Goal: Task Accomplishment & Management: Complete application form

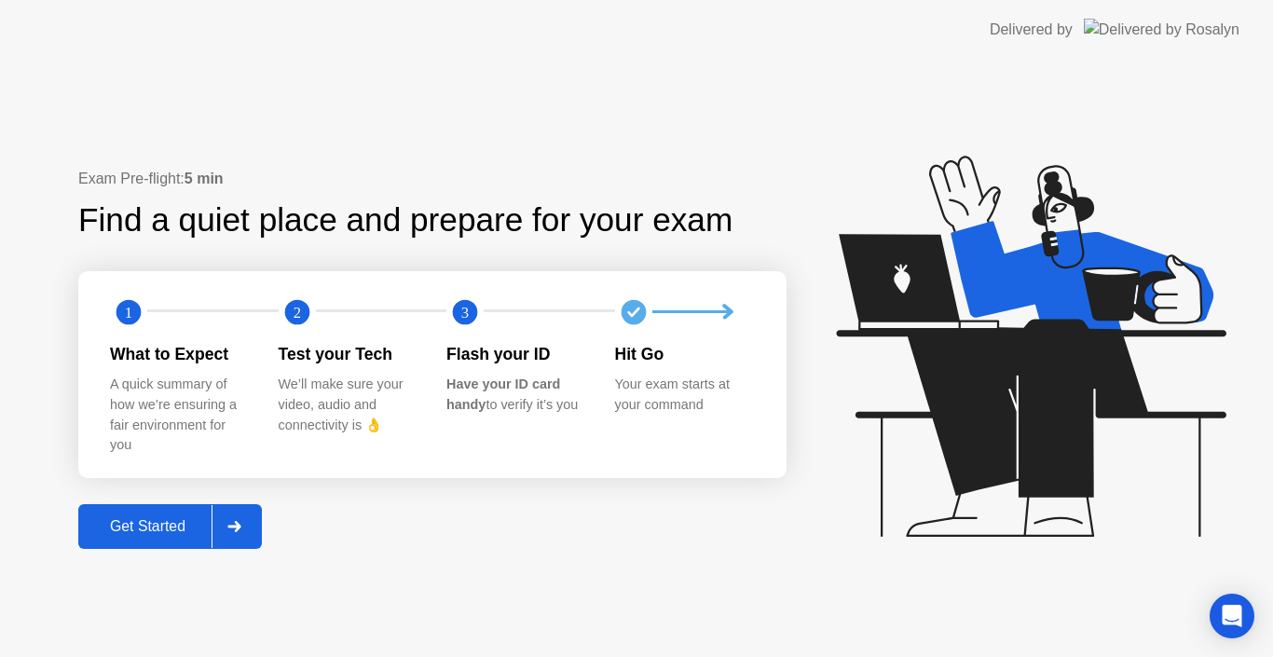
click at [170, 528] on div "Get Started" at bounding box center [148, 526] width 128 height 17
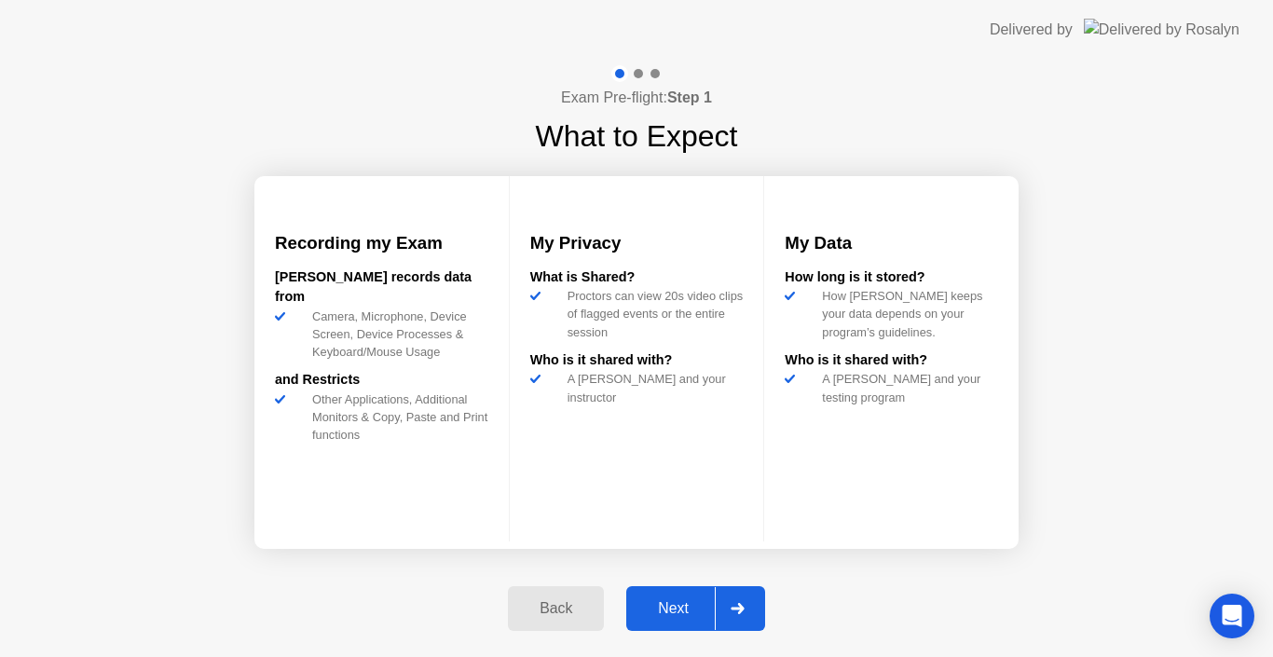
click at [664, 624] on button "Next" at bounding box center [695, 608] width 139 height 45
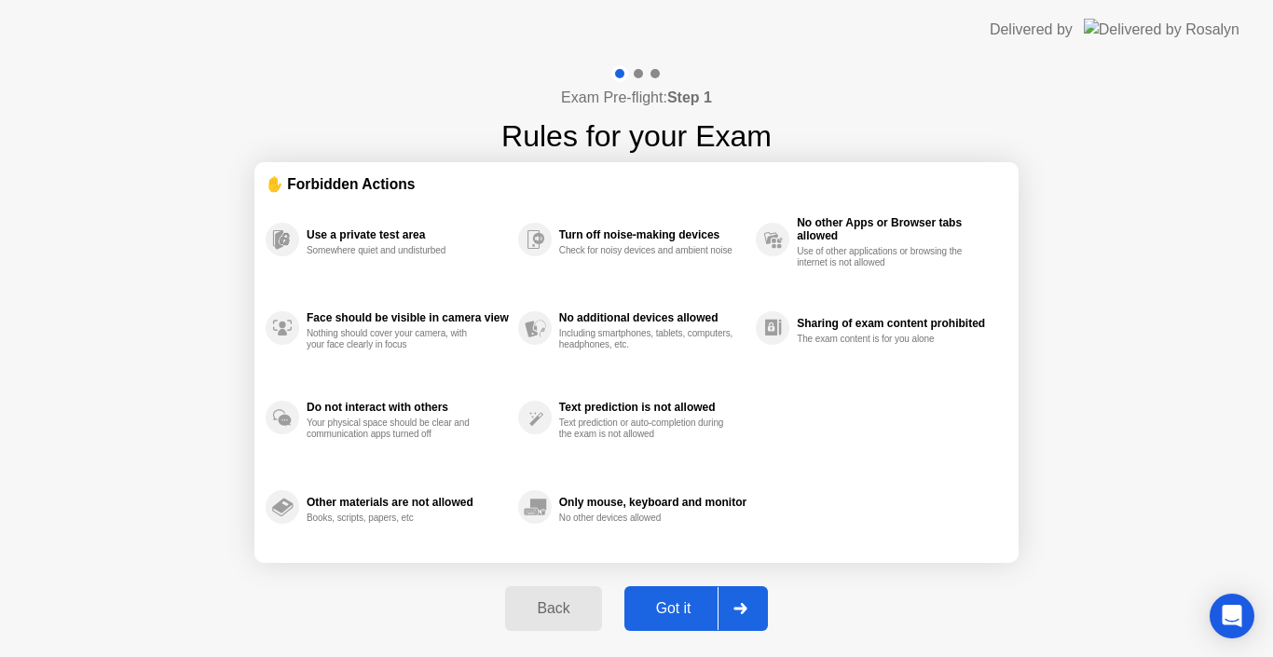
click at [664, 624] on button "Got it" at bounding box center [697, 608] width 144 height 45
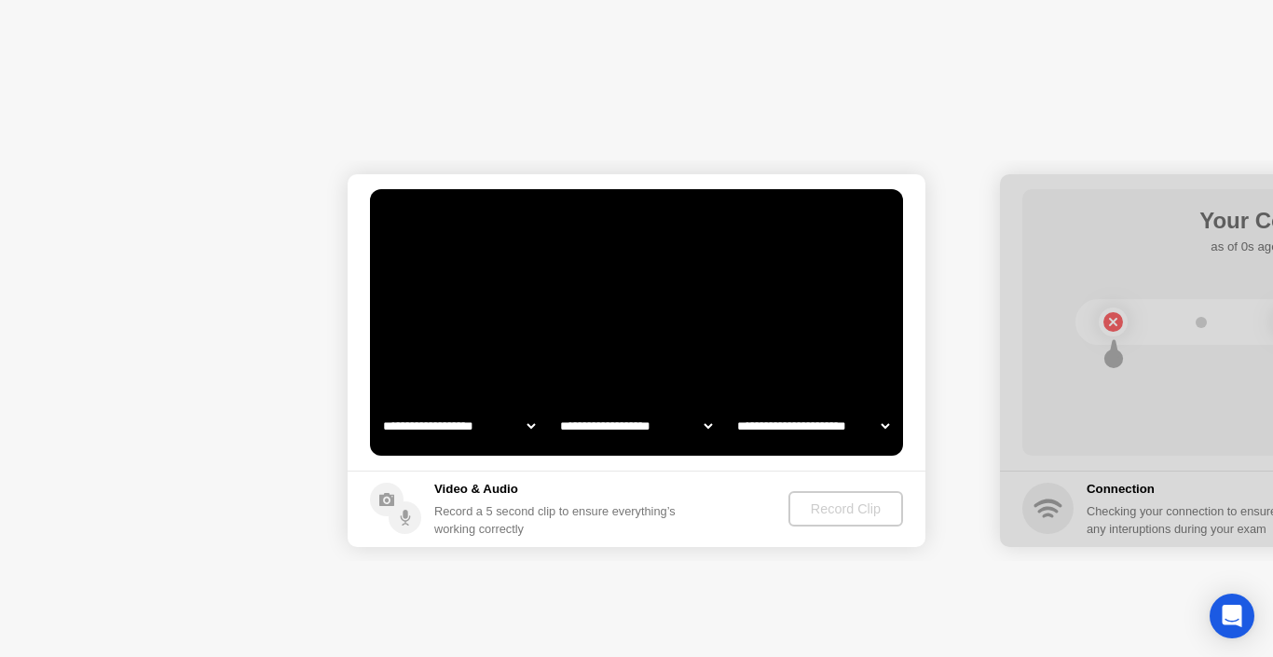
select select "**********"
select select "*******"
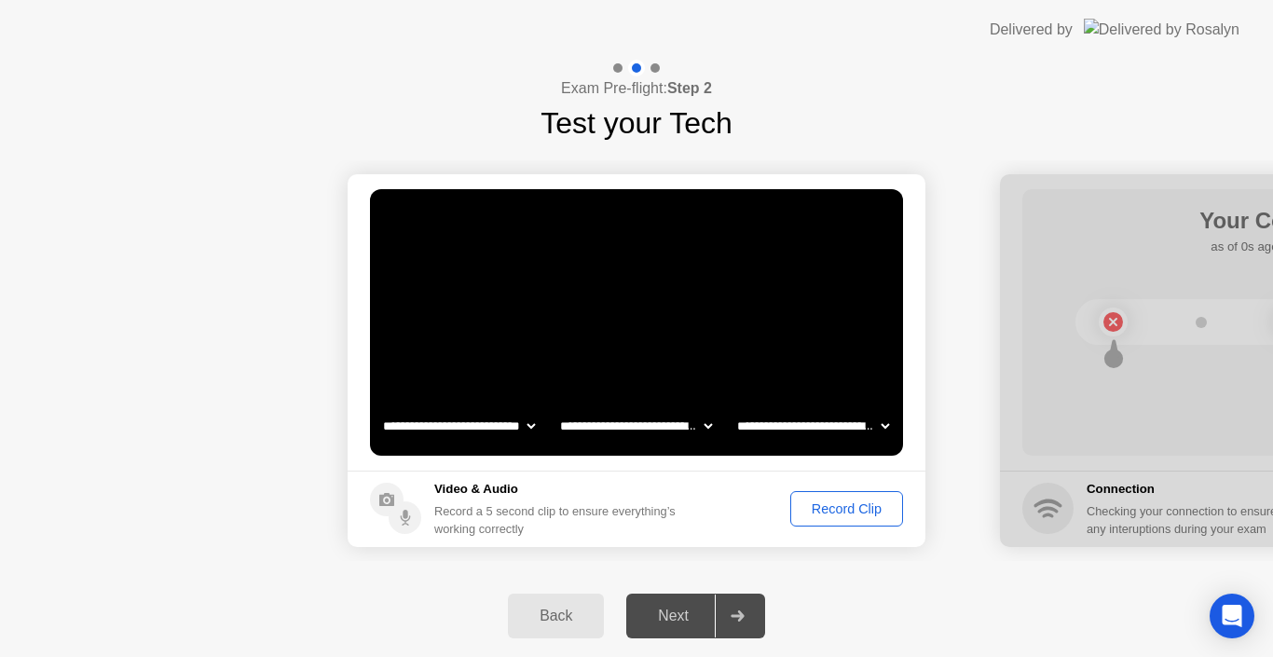
click at [843, 510] on div "Record Clip" at bounding box center [847, 508] width 100 height 15
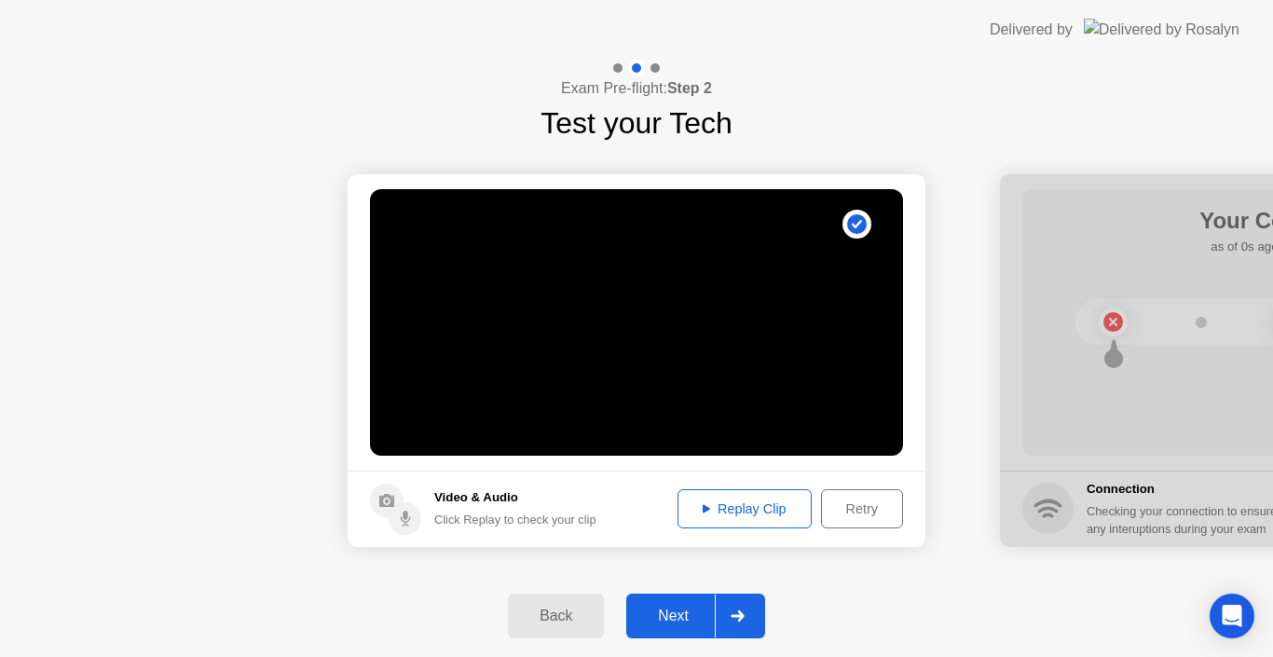
click at [688, 611] on div "Next" at bounding box center [673, 616] width 83 height 17
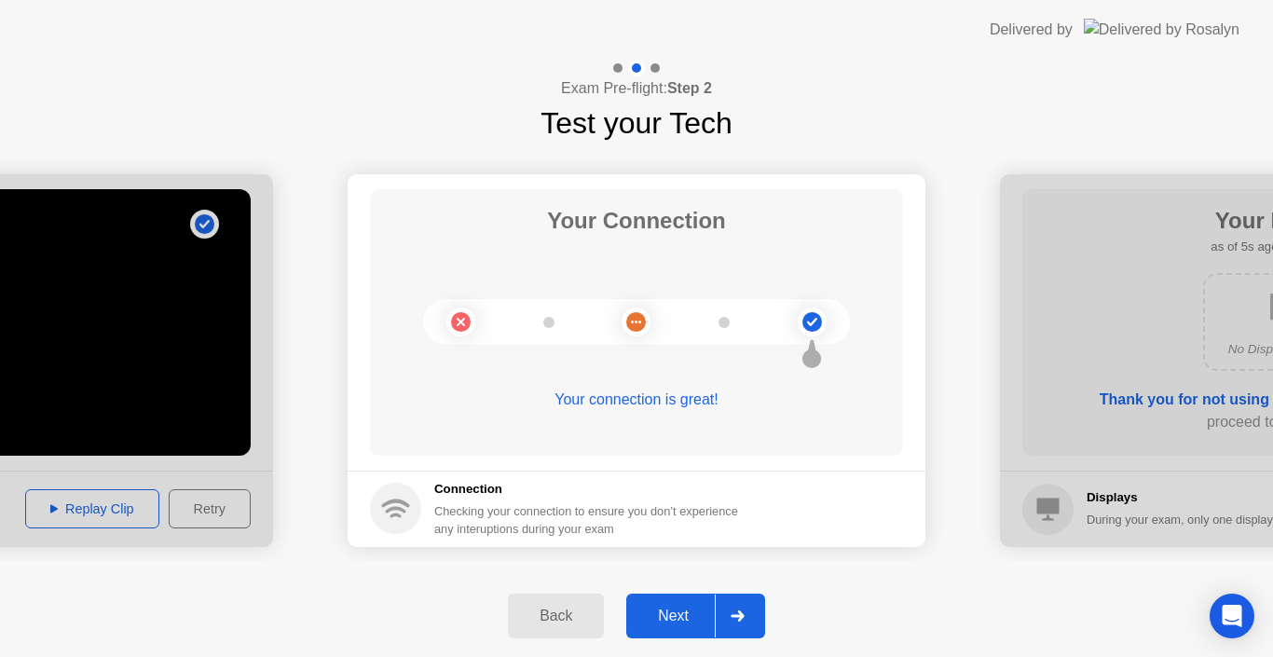
click at [683, 613] on div "Next" at bounding box center [673, 616] width 83 height 17
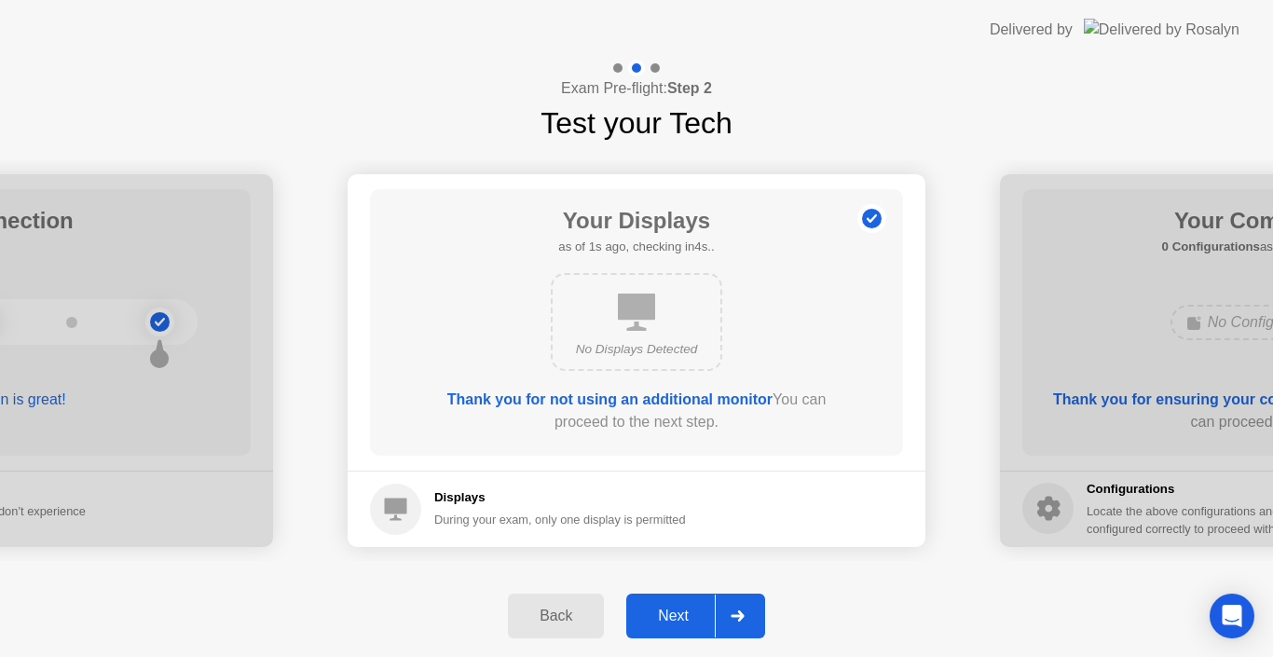
click at [683, 613] on div "Next" at bounding box center [673, 616] width 83 height 17
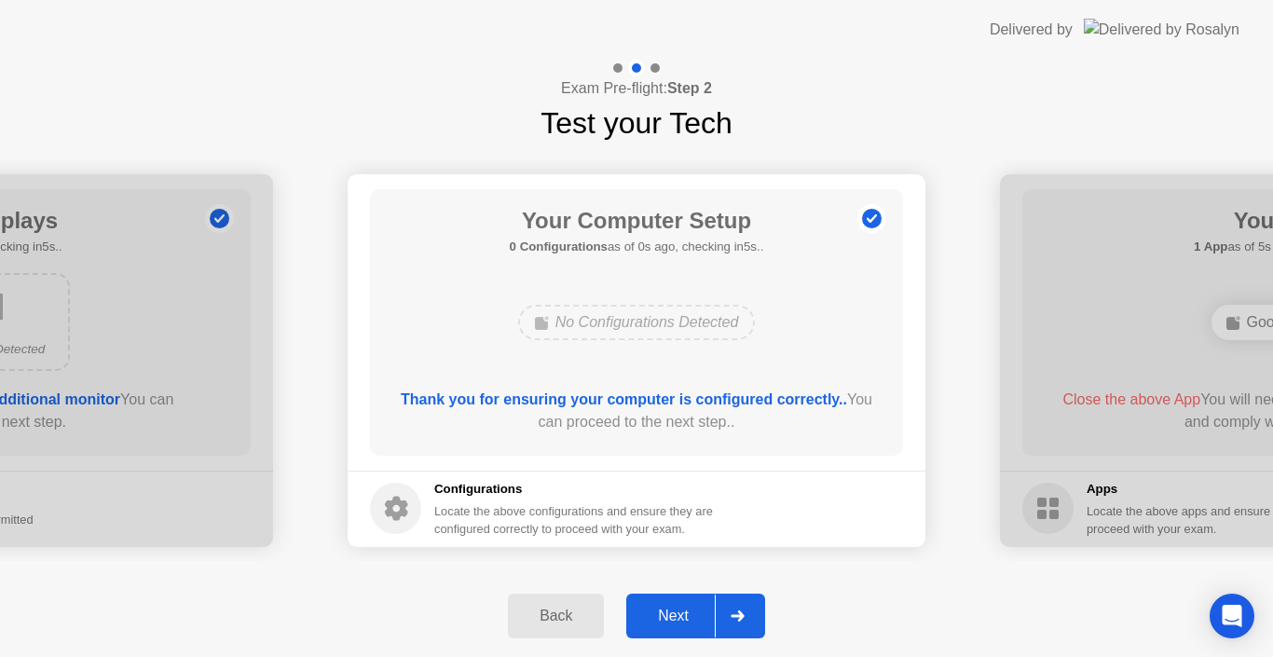
click at [683, 613] on div "Next" at bounding box center [673, 616] width 83 height 17
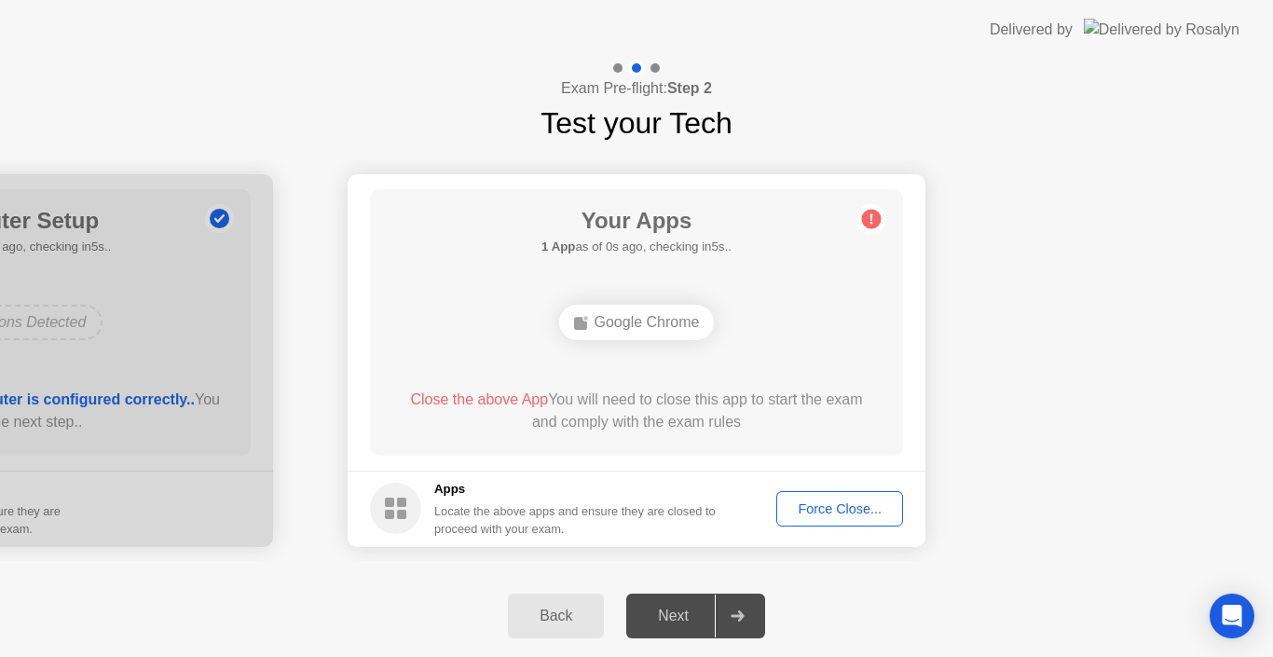
click at [841, 516] on div "Force Close..." at bounding box center [840, 508] width 114 height 15
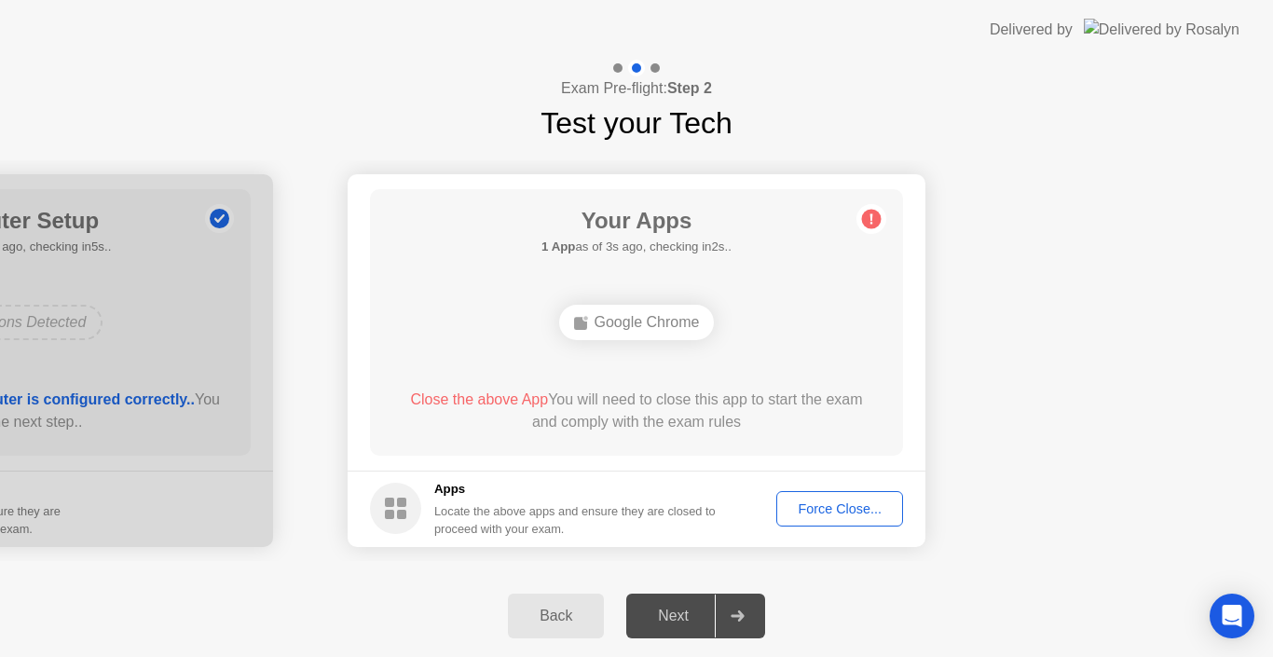
click at [830, 514] on div "Force Close..." at bounding box center [840, 508] width 114 height 15
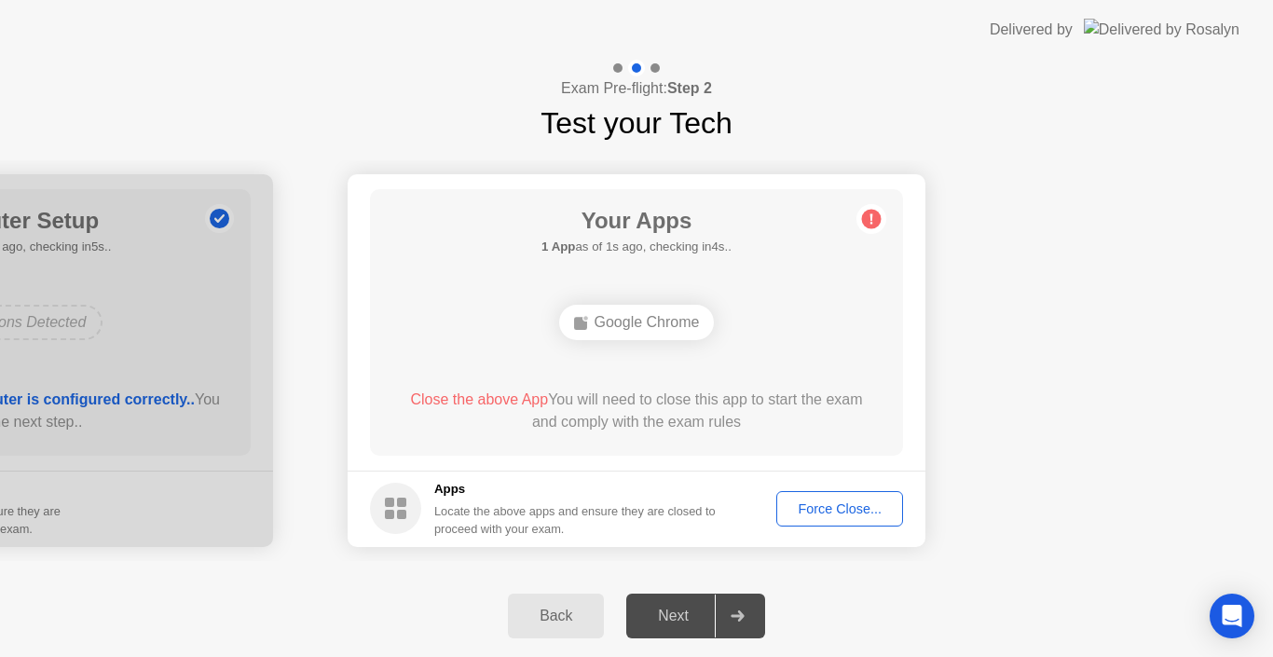
click at [836, 506] on div "Force Close..." at bounding box center [840, 508] width 114 height 15
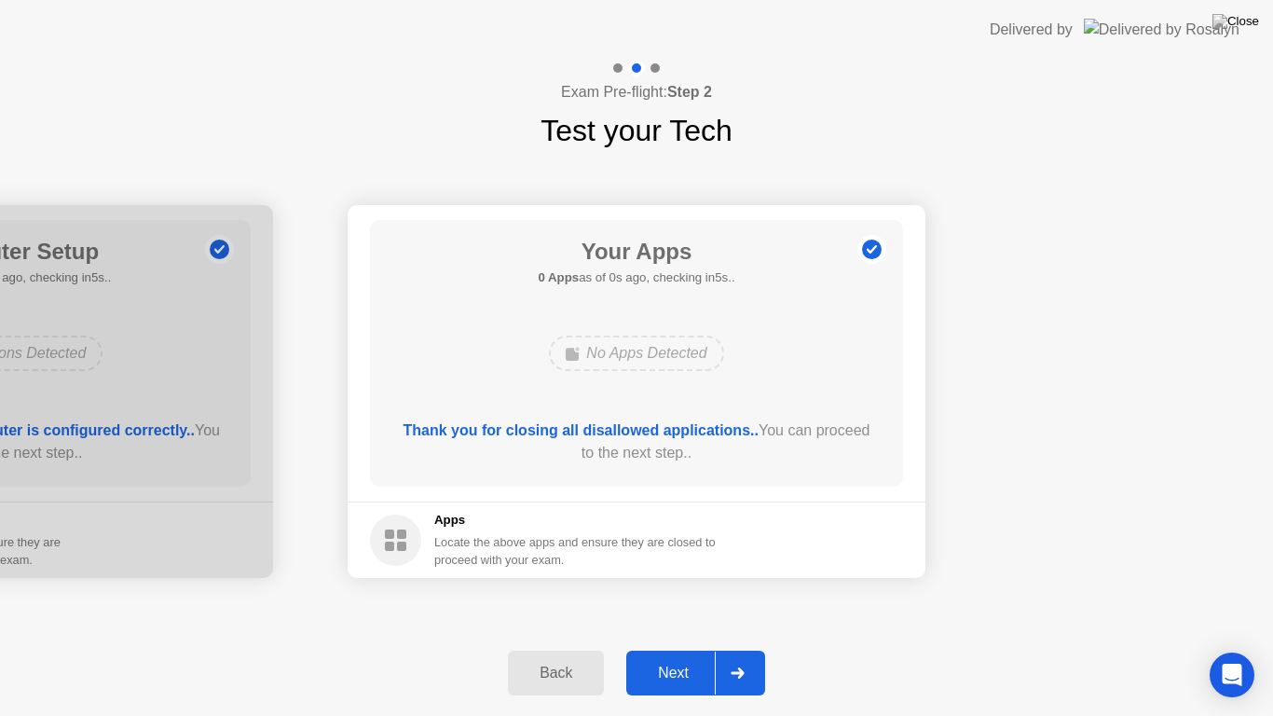
drag, startPoint x: 826, startPoint y: 514, endPoint x: 826, endPoint y: 535, distance: 21.4
click at [684, 656] on div "Next" at bounding box center [673, 673] width 83 height 17
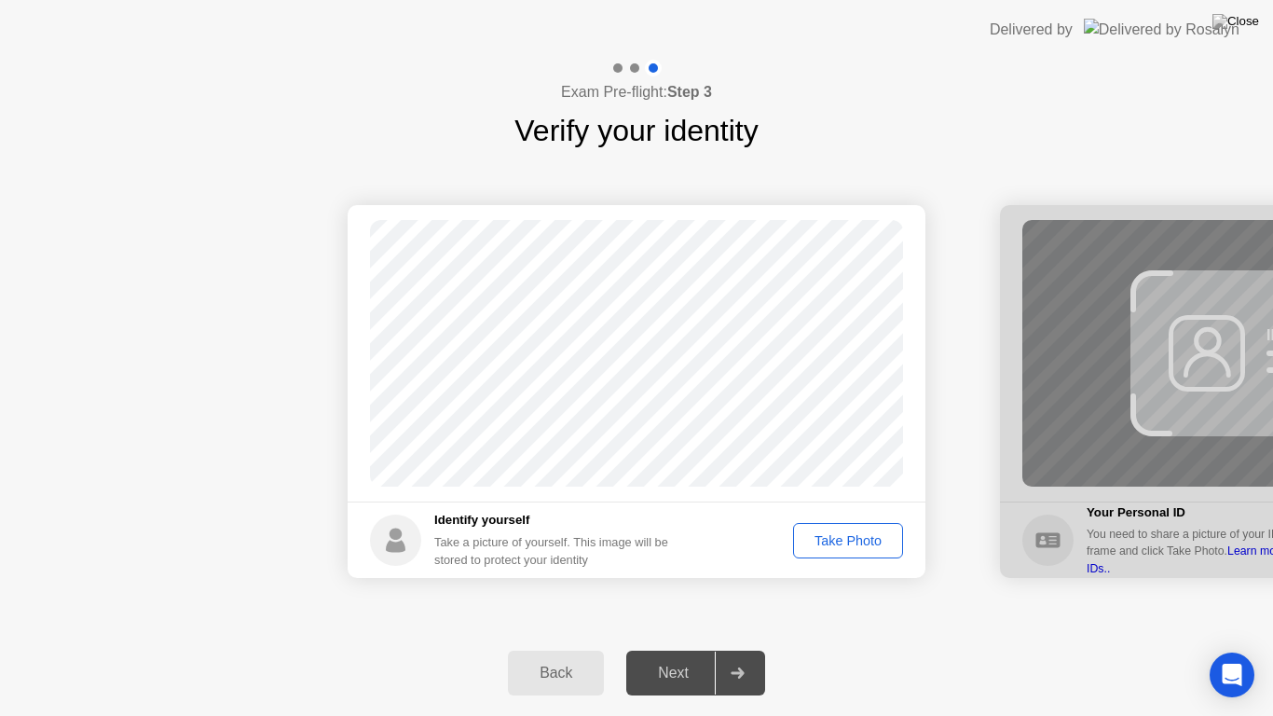
click at [836, 548] on div "Take Photo" at bounding box center [848, 540] width 97 height 15
click at [676, 656] on div "Next" at bounding box center [673, 673] width 83 height 17
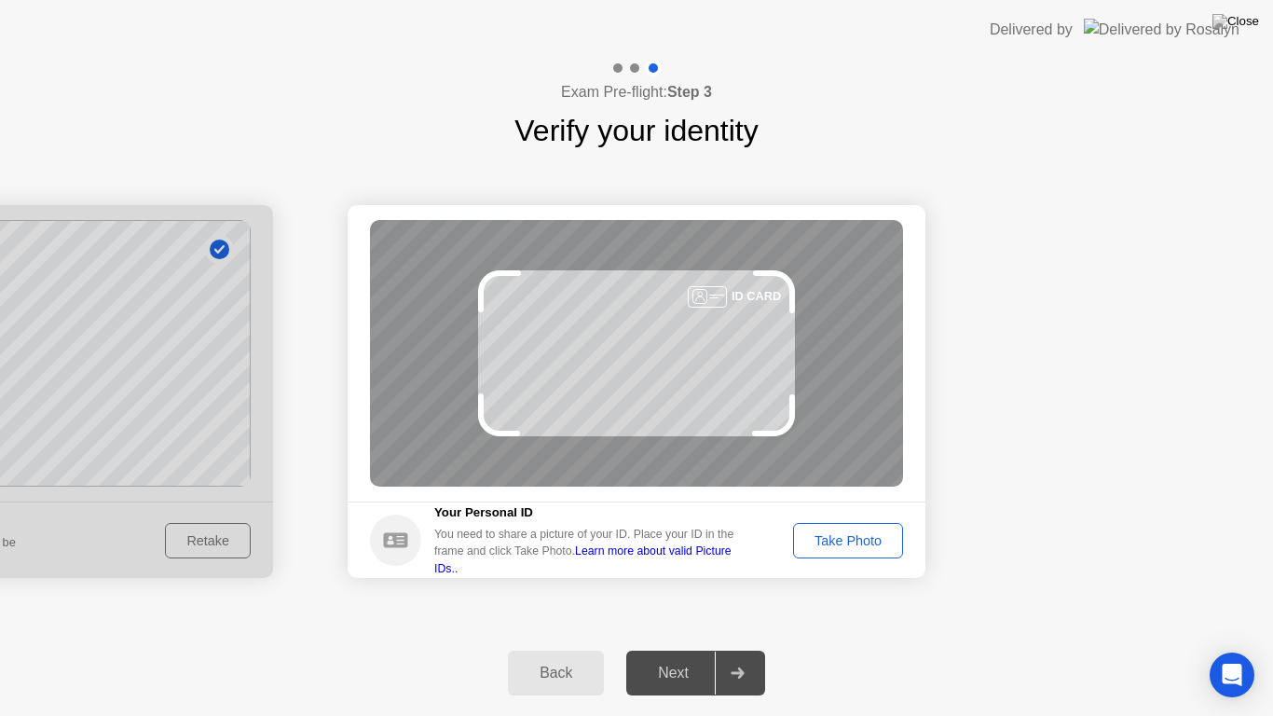
click at [842, 537] on div "Take Photo" at bounding box center [848, 540] width 97 height 15
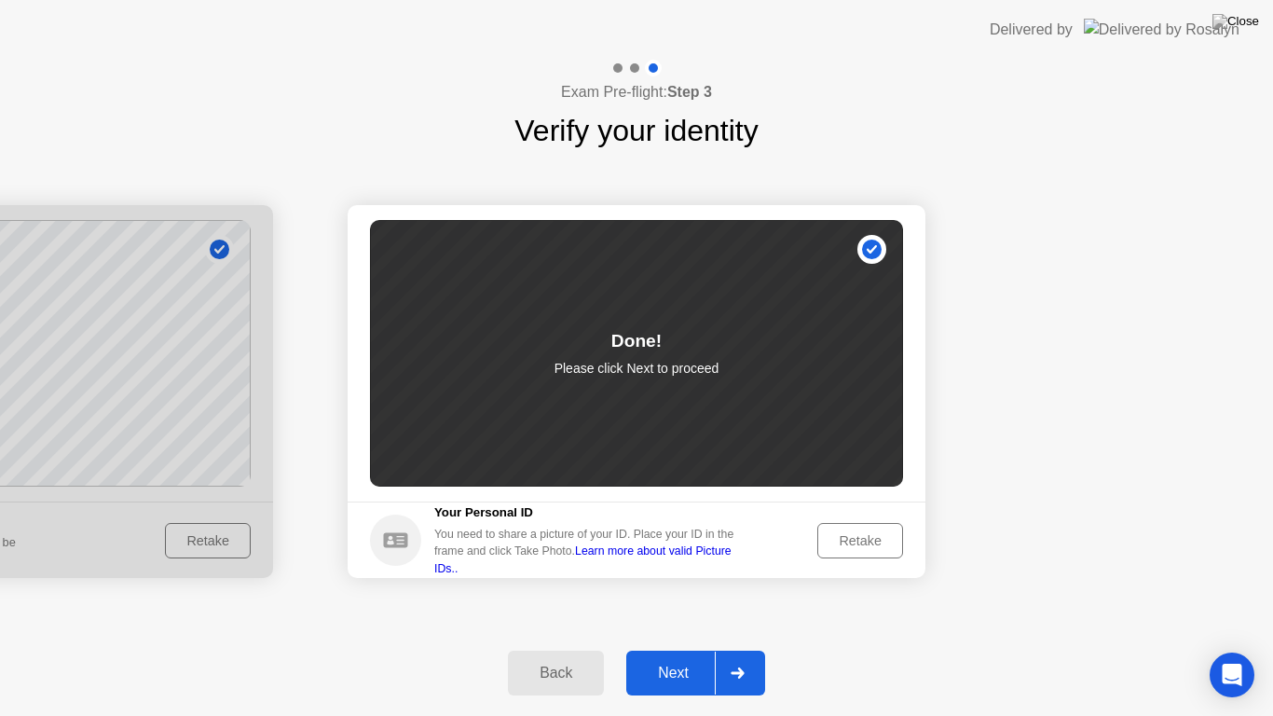
click at [684, 656] on div "Next" at bounding box center [673, 673] width 83 height 17
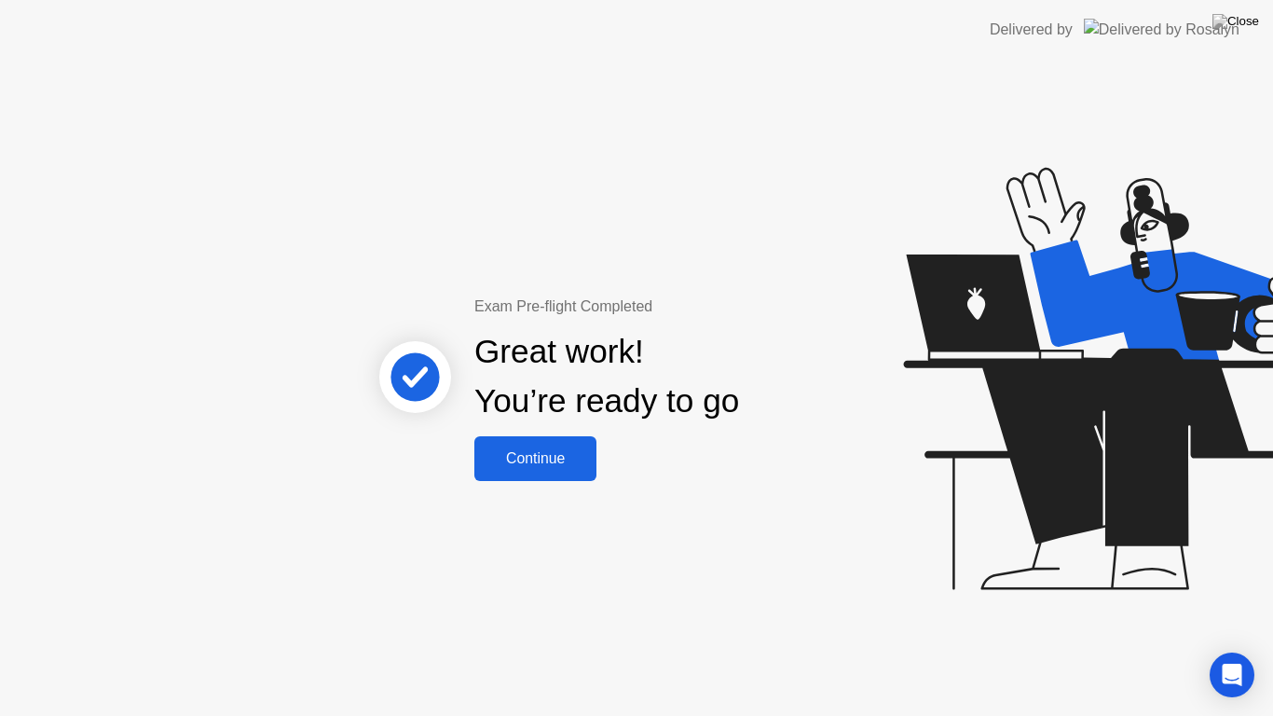
click at [548, 463] on div "Continue" at bounding box center [535, 458] width 111 height 17
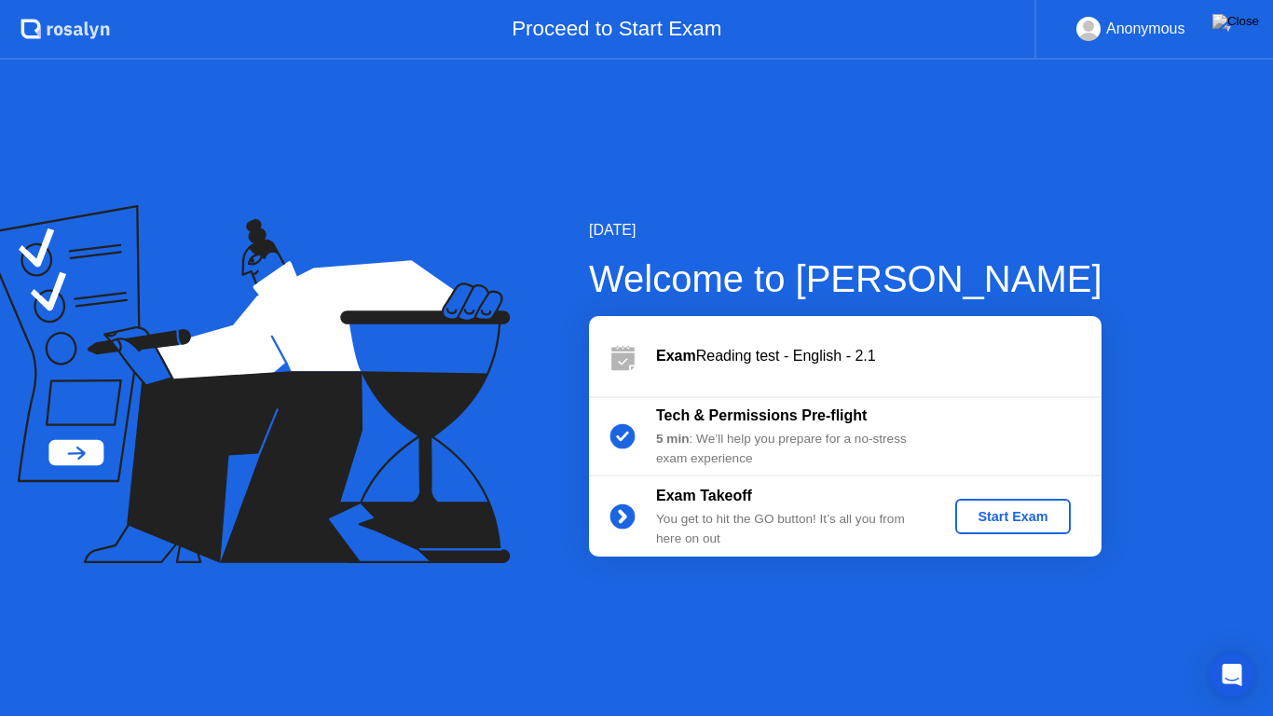
click at [982, 515] on div "Start Exam" at bounding box center [1013, 516] width 100 height 15
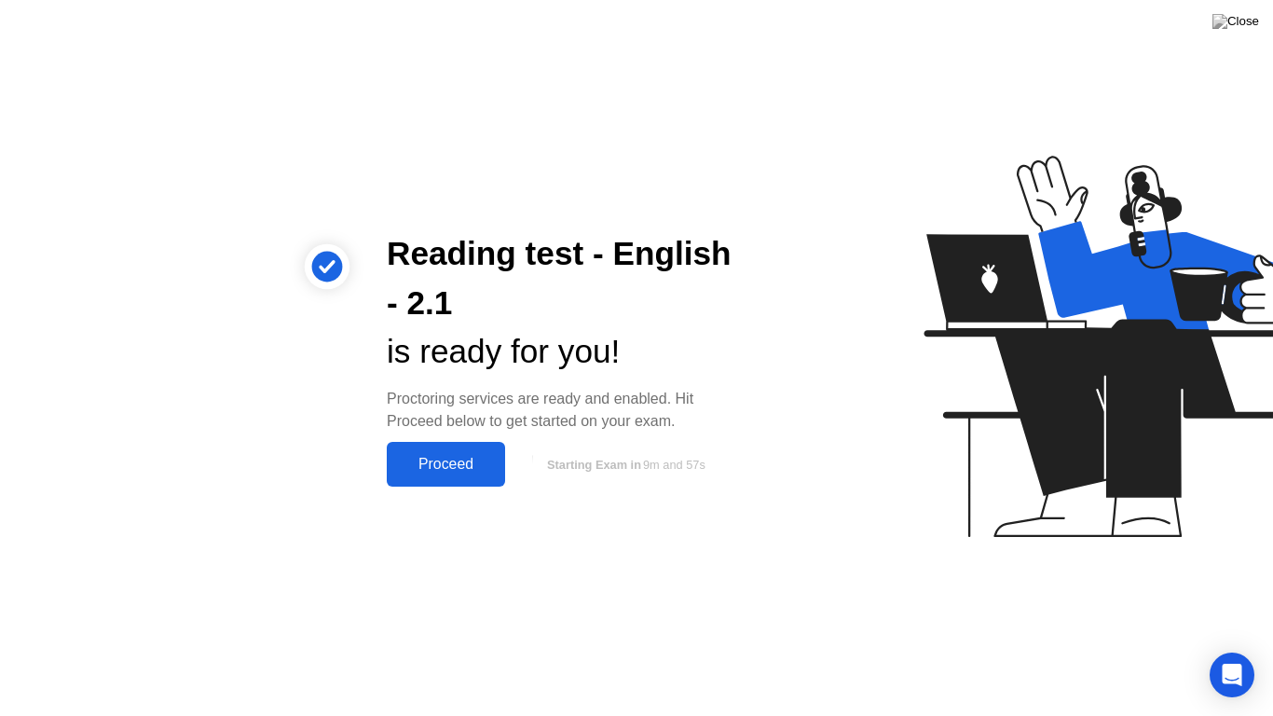
click at [433, 457] on div "Proceed" at bounding box center [445, 464] width 107 height 17
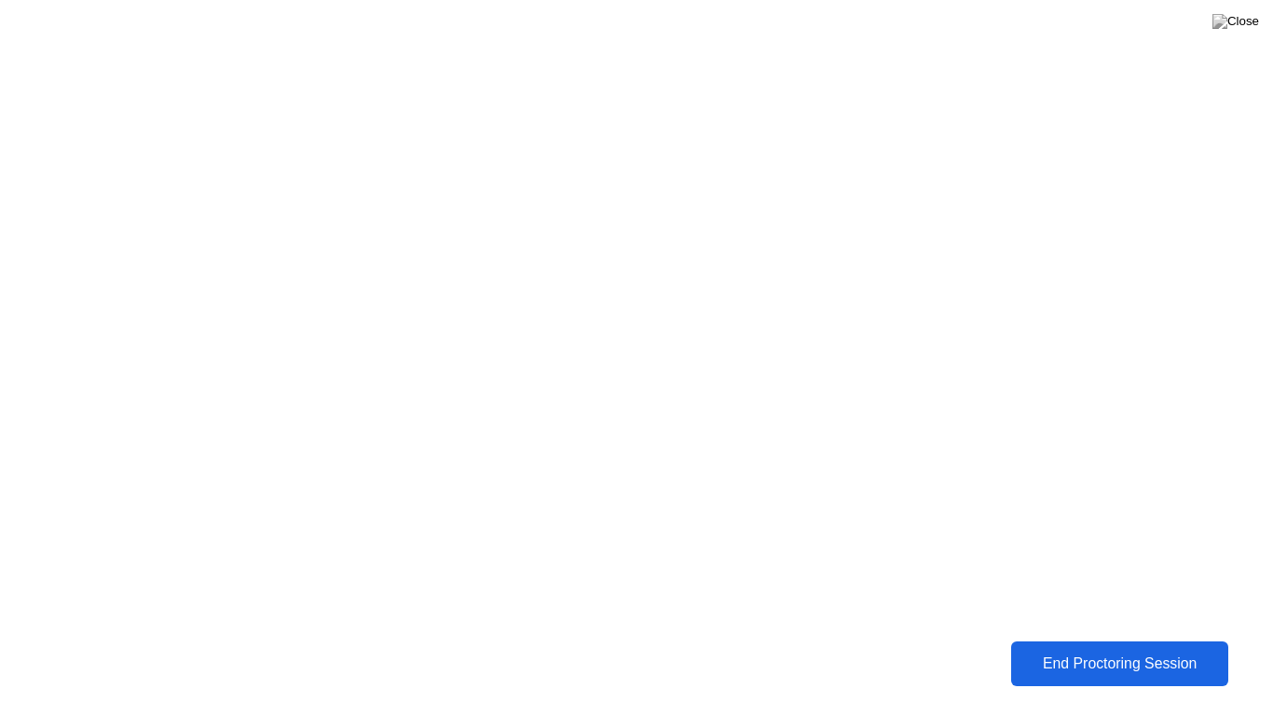
click at [1070, 656] on div "End Proctoring Session" at bounding box center [1120, 663] width 206 height 17
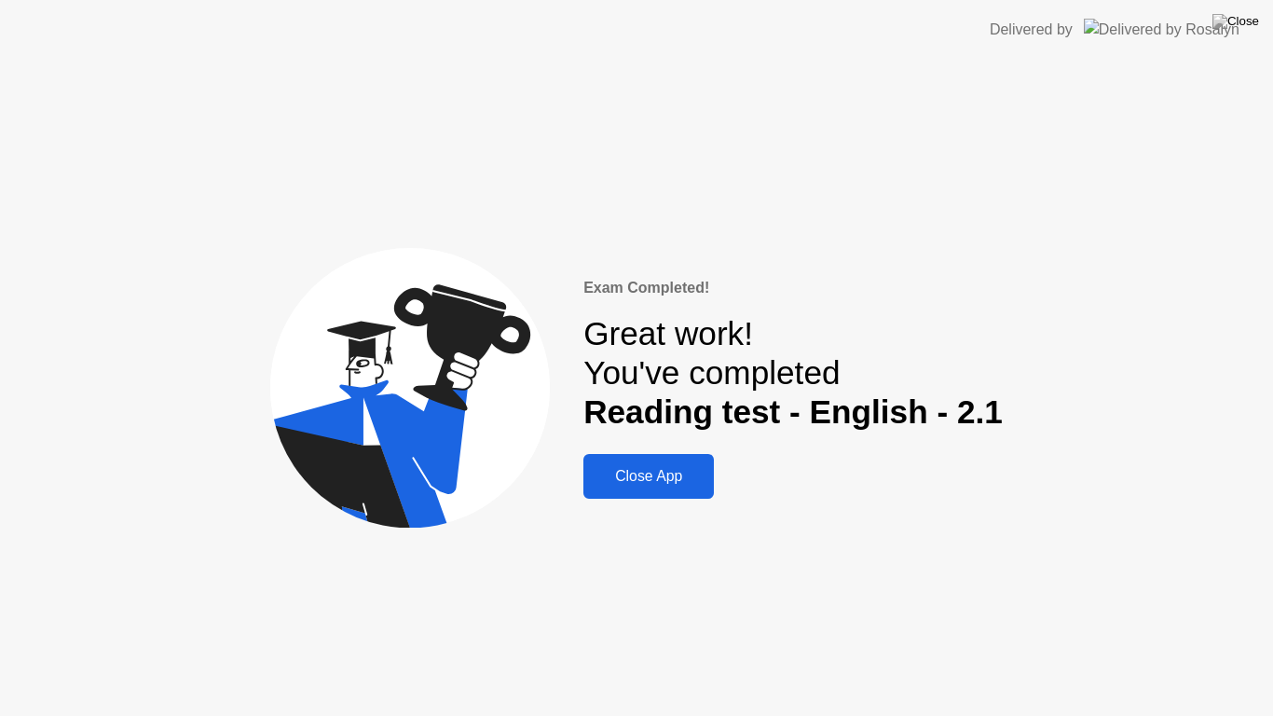
click at [672, 474] on div "Close App" at bounding box center [648, 476] width 119 height 17
